Goal: Information Seeking & Learning: Find specific fact

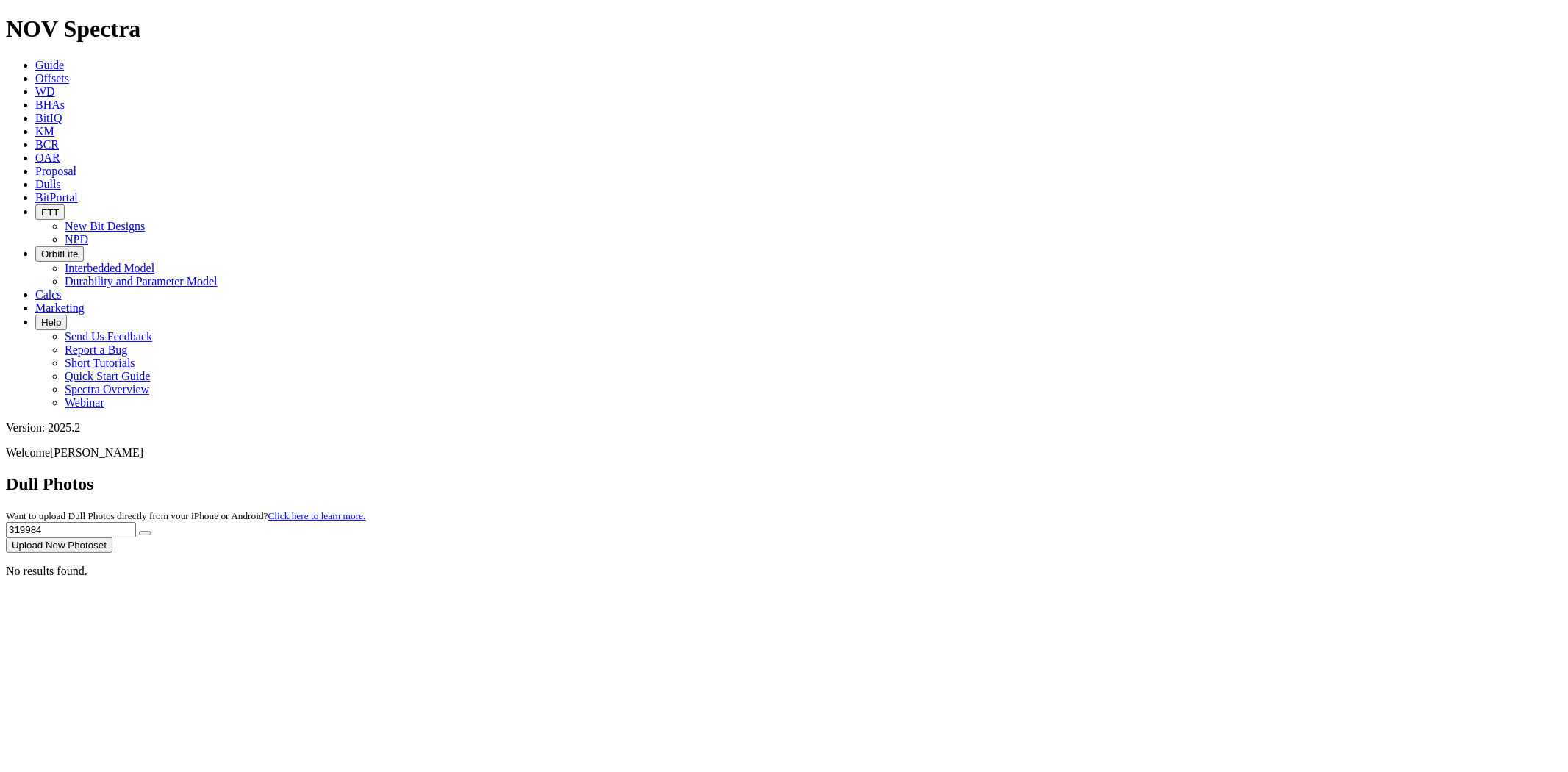
drag, startPoint x: 1066, startPoint y: 67, endPoint x: 945, endPoint y: 65, distance: 121.0
click at [945, 475] on div "Dull Photos Want to upload Dull Photos directly from your iPhone or Android? Cl…" at bounding box center [784, 514] width 1557 height 79
paste input "S312025"
click at [139, 531] on button "submit" at bounding box center [145, 532] width 11 height 4
click at [136, 522] on input "S312025" at bounding box center [71, 529] width 130 height 15
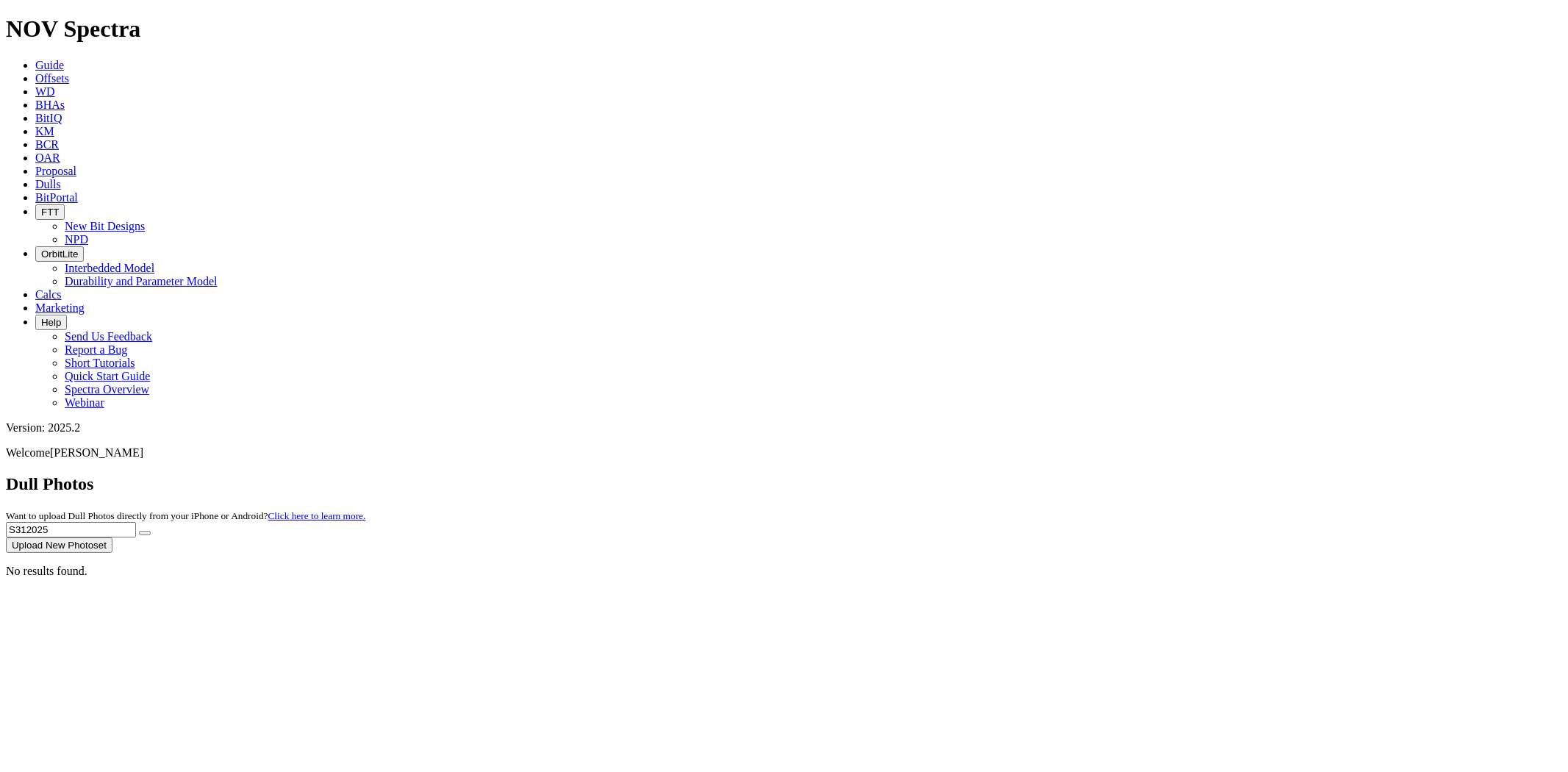
click at [136, 522] on input "S312025" at bounding box center [71, 529] width 130 height 15
click at [139, 531] on button "submit" at bounding box center [145, 532] width 11 height 4
drag, startPoint x: 1268, startPoint y: 66, endPoint x: 903, endPoint y: 64, distance: 365.0
click at [903, 475] on div "Dull Photos Want to upload Dull Photos directly from your iPhone or Android? Cl…" at bounding box center [784, 514] width 1557 height 79
paste input "S30966"
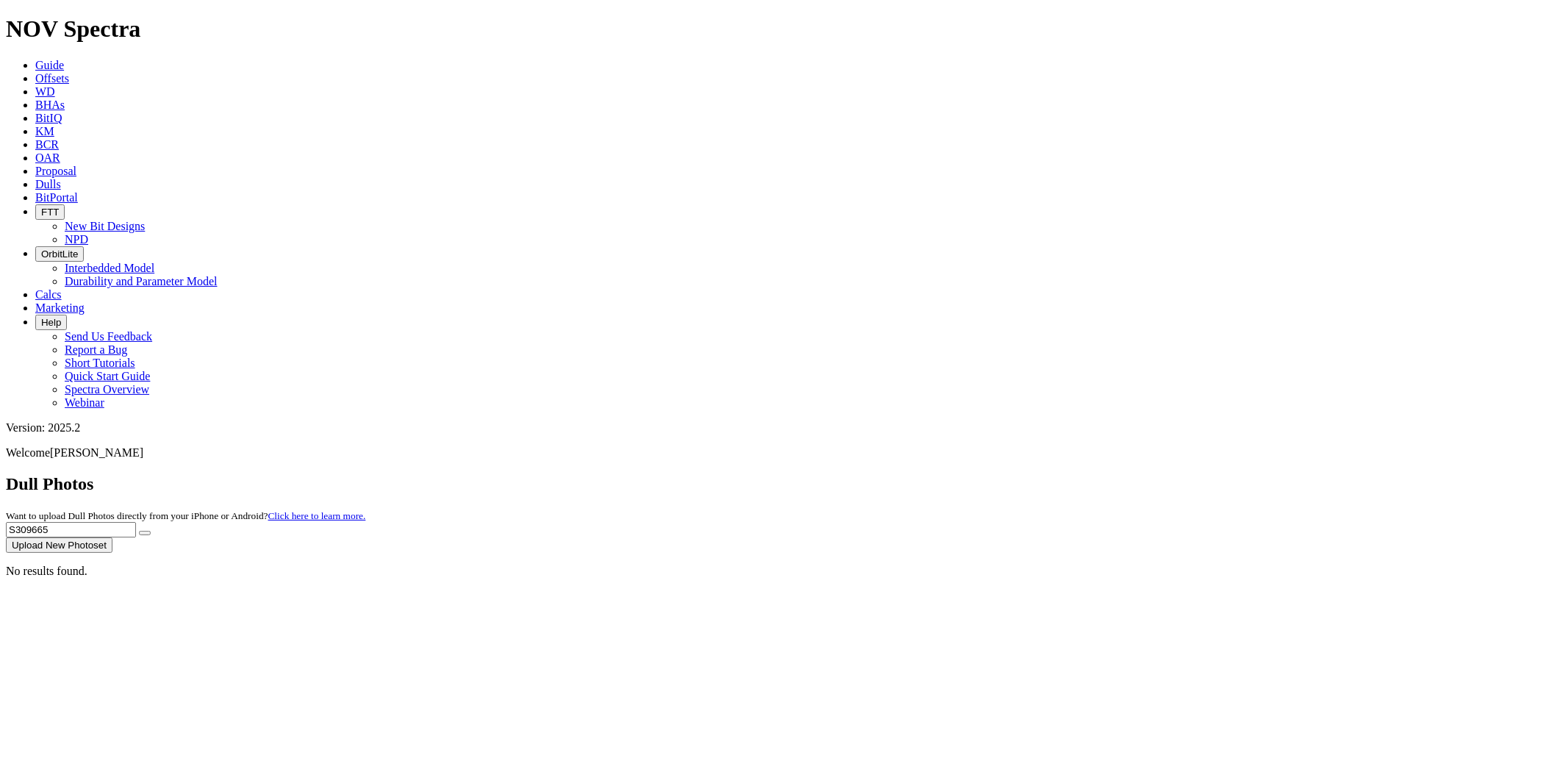
click at [139, 531] on button "submit" at bounding box center [145, 532] width 11 height 4
drag, startPoint x: 1266, startPoint y: 66, endPoint x: 1150, endPoint y: 66, distance: 116.0
click at [1150, 475] on div "Dull Photos Want to upload Dull Photos directly from your iPhone or Android? Cl…" at bounding box center [784, 514] width 1557 height 79
paste input "19630"
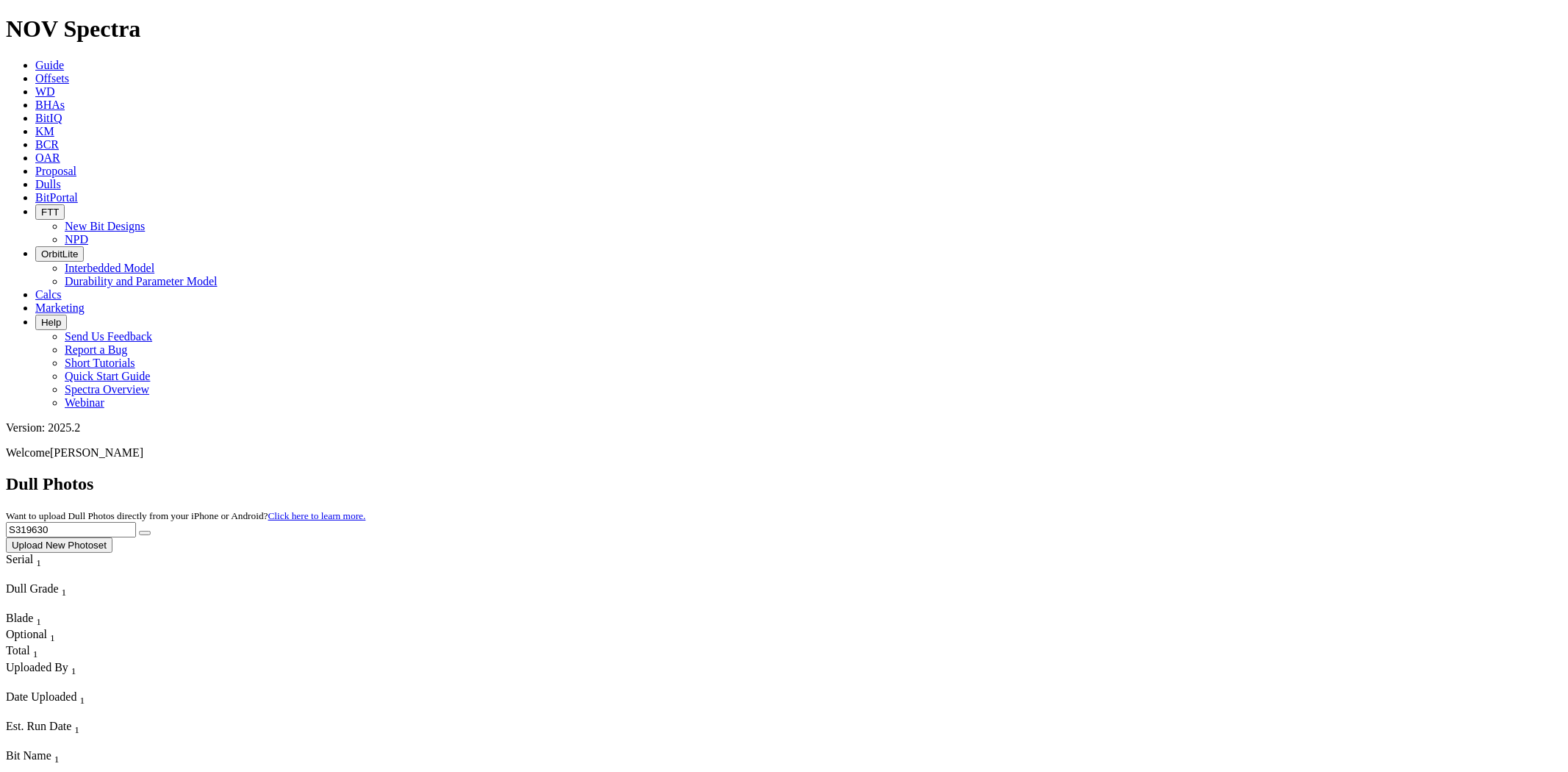
click at [139, 531] on button "submit" at bounding box center [145, 532] width 11 height 4
drag, startPoint x: 1266, startPoint y: 66, endPoint x: 1078, endPoint y: 93, distance: 189.9
click at [1078, 475] on dull-photos-search "Dull Photos Want to upload Dull Photos directly from your iPhone or Android? Cl…" at bounding box center [784, 527] width 1557 height 104
paste input "2"
click at [139, 531] on button "submit" at bounding box center [145, 532] width 11 height 4
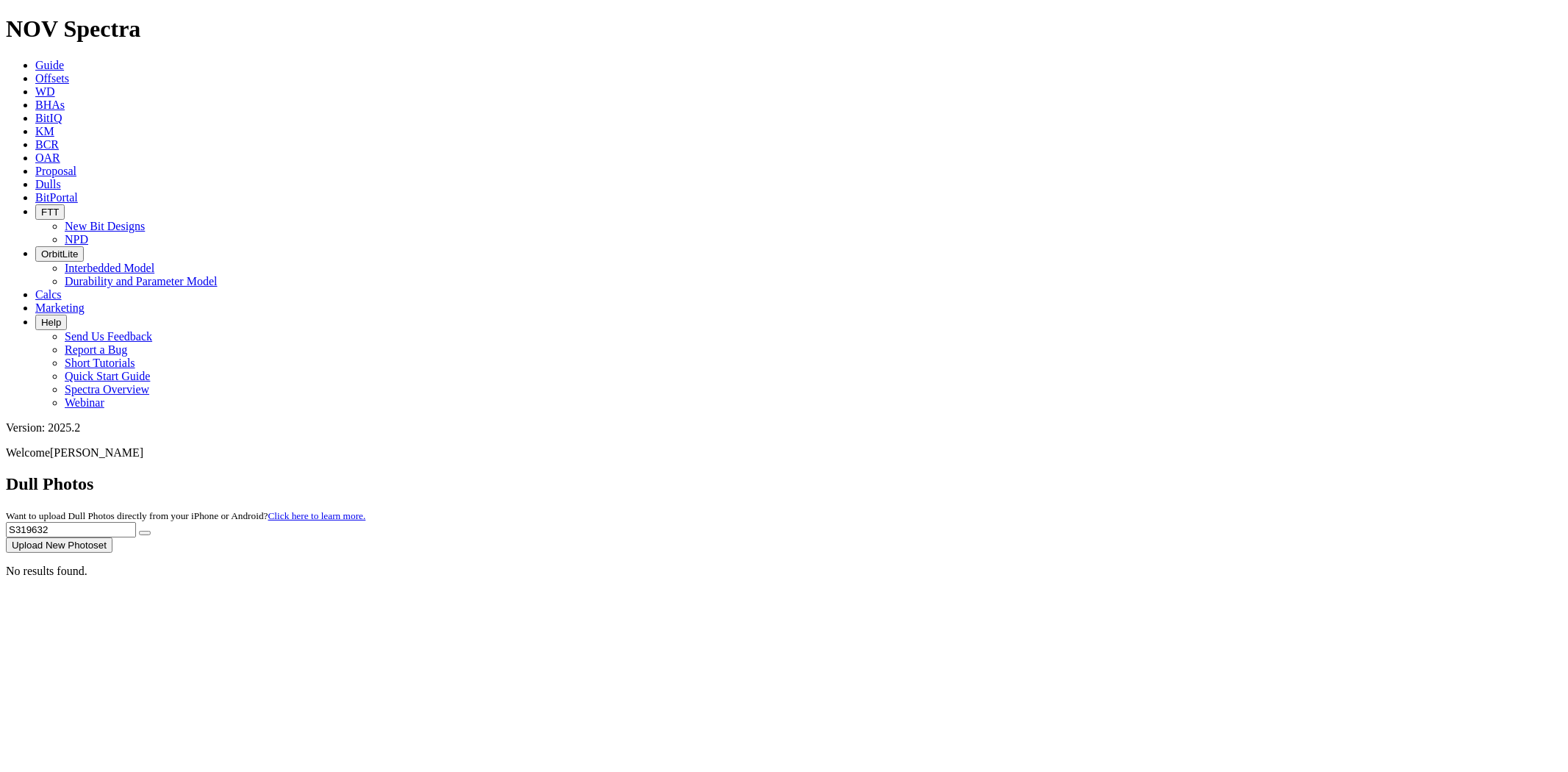
drag, startPoint x: 1280, startPoint y: 63, endPoint x: 1131, endPoint y: 69, distance: 149.1
click at [1131, 475] on div "Dull Photos Want to upload Dull Photos directly from your iPhone or Android? Cl…" at bounding box center [784, 514] width 1557 height 79
paste input "768"
type input "S319768"
click at [139, 531] on button "submit" at bounding box center [145, 532] width 11 height 4
